Goal: Information Seeking & Learning: Learn about a topic

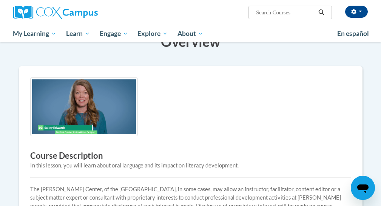
scroll to position [136, 0]
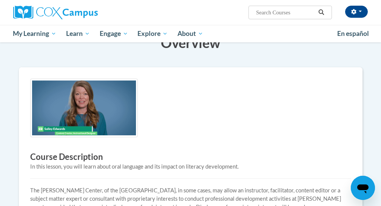
click at [106, 99] on img at bounding box center [84, 108] width 108 height 59
click at [86, 121] on img at bounding box center [84, 108] width 108 height 59
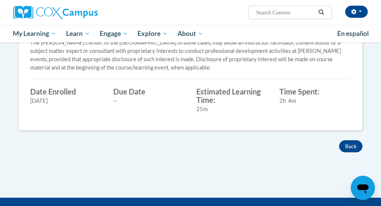
scroll to position [275, 0]
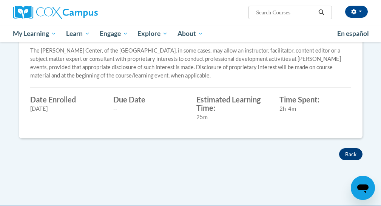
click at [350, 155] on button "Back" at bounding box center [350, 154] width 23 height 12
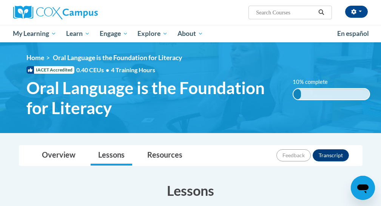
click at [322, 91] on div "10% complete 0.001%" at bounding box center [331, 94] width 77 height 12
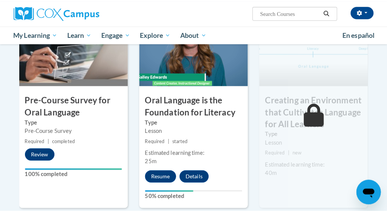
scroll to position [195, 0]
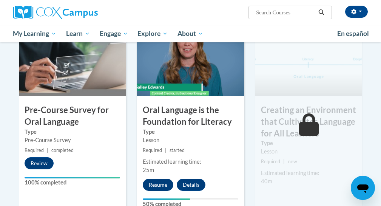
click at [152, 182] on button "Resume" at bounding box center [158, 185] width 31 height 12
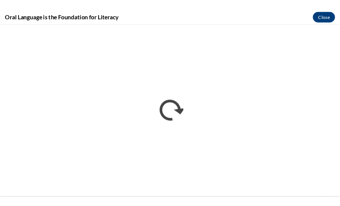
scroll to position [0, 0]
